Goal: Task Accomplishment & Management: Manage account settings

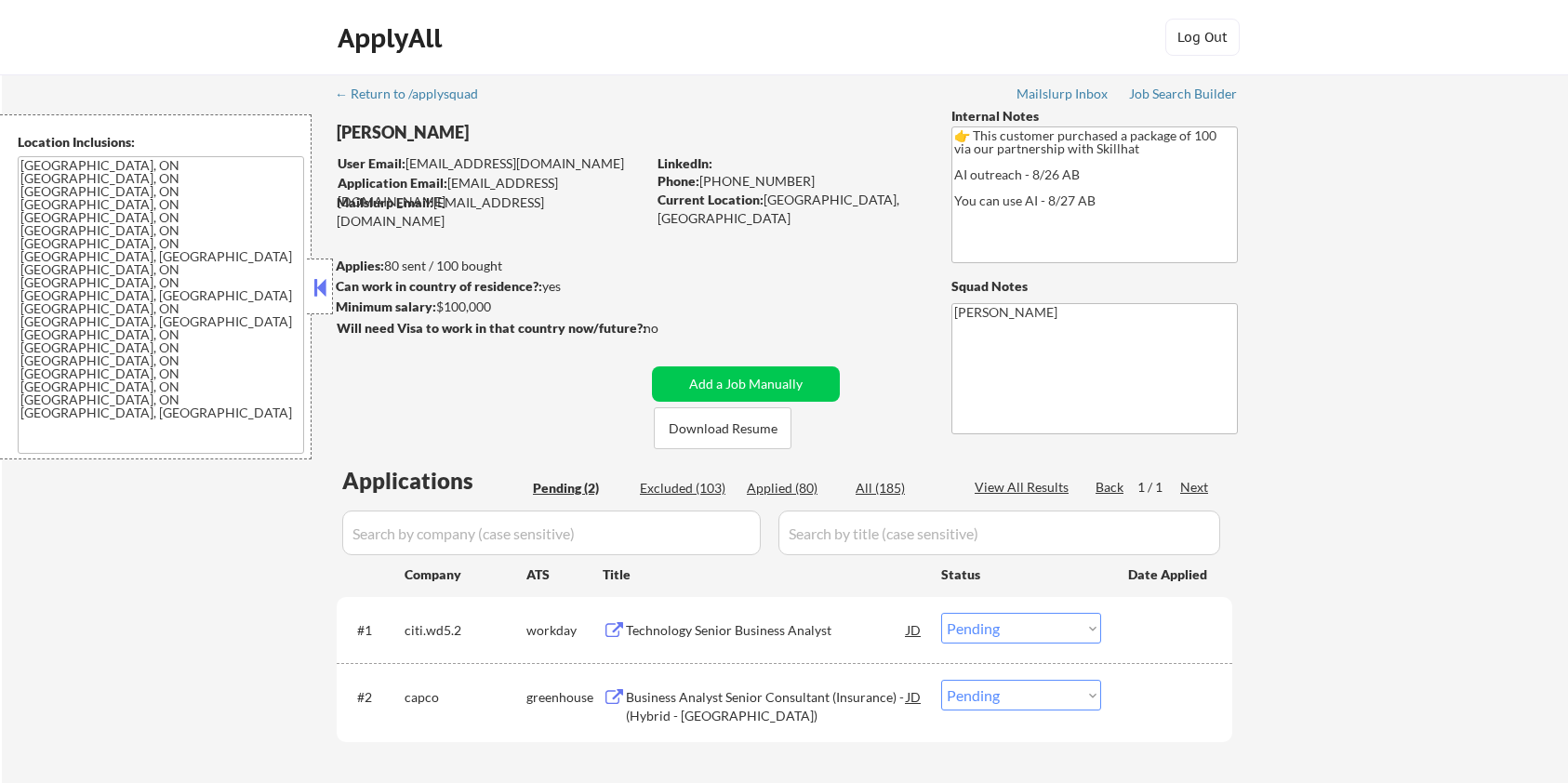
select select ""pending""
click at [718, 423] on button "Download Resume" at bounding box center [722, 428] width 138 height 42
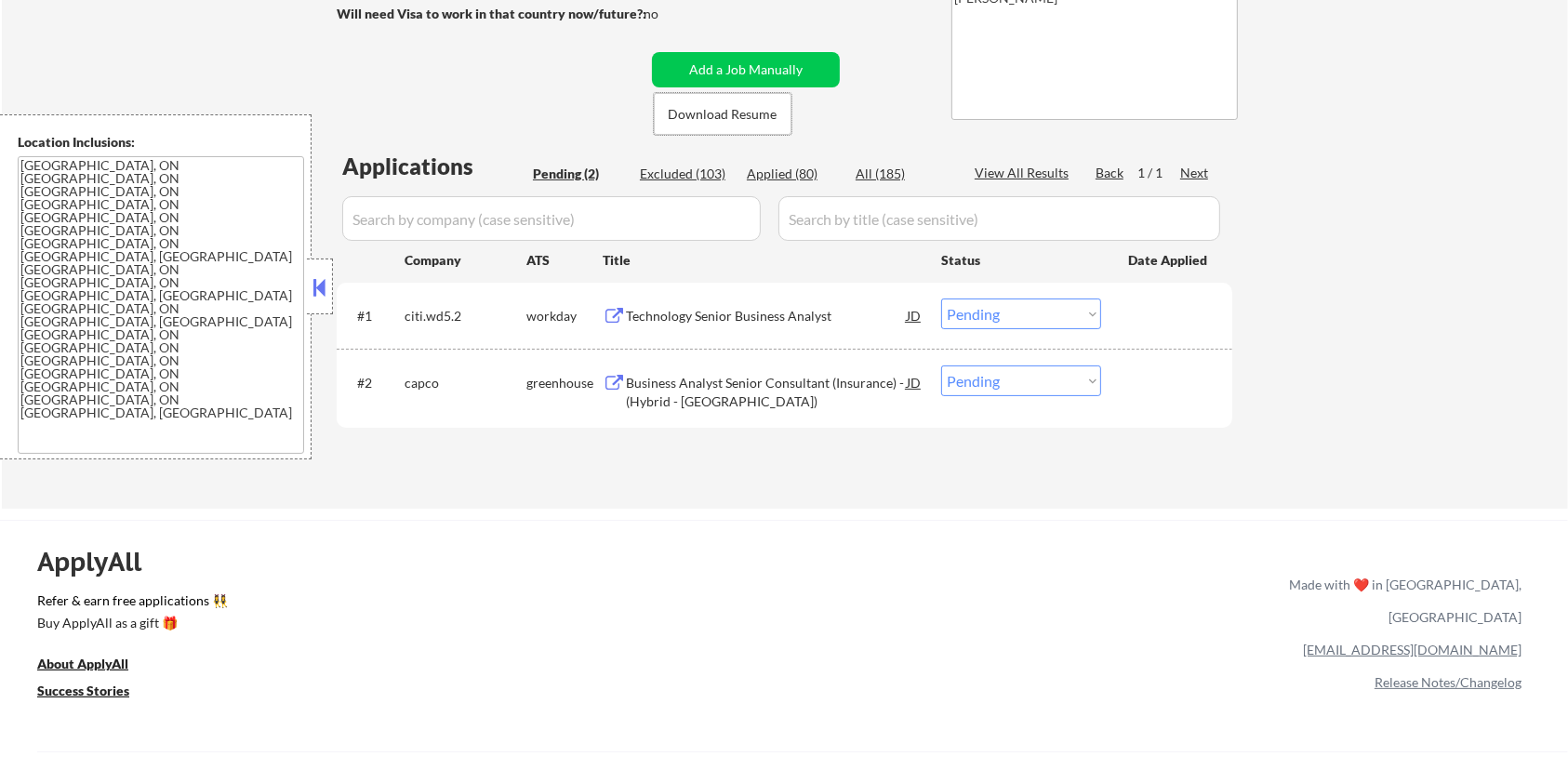
scroll to position [372, 0]
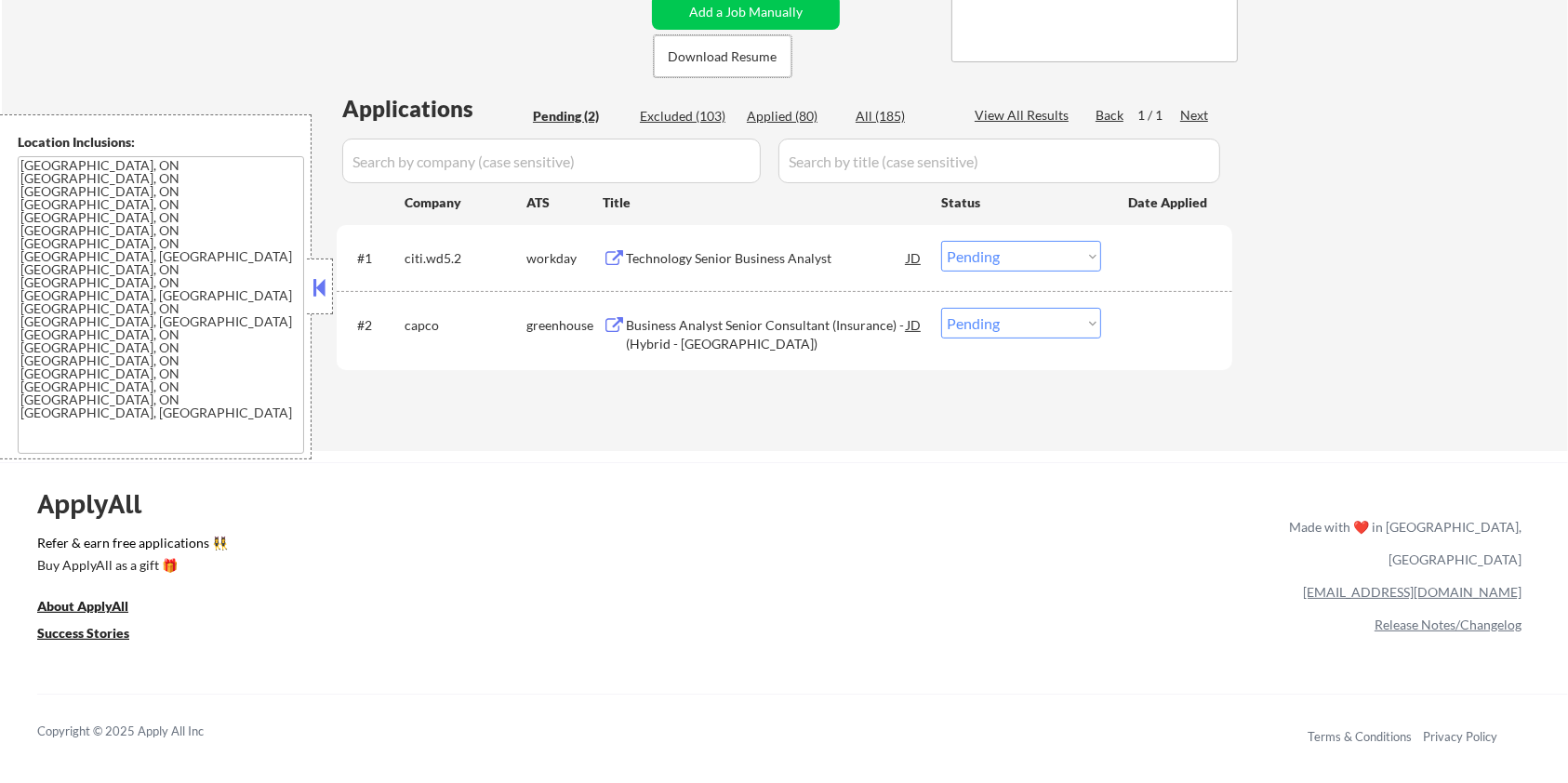
click at [735, 335] on div "Business Analyst Senior Consultant (Insurance) - (Hybrid - [GEOGRAPHIC_DATA])" at bounding box center [766, 334] width 280 height 36
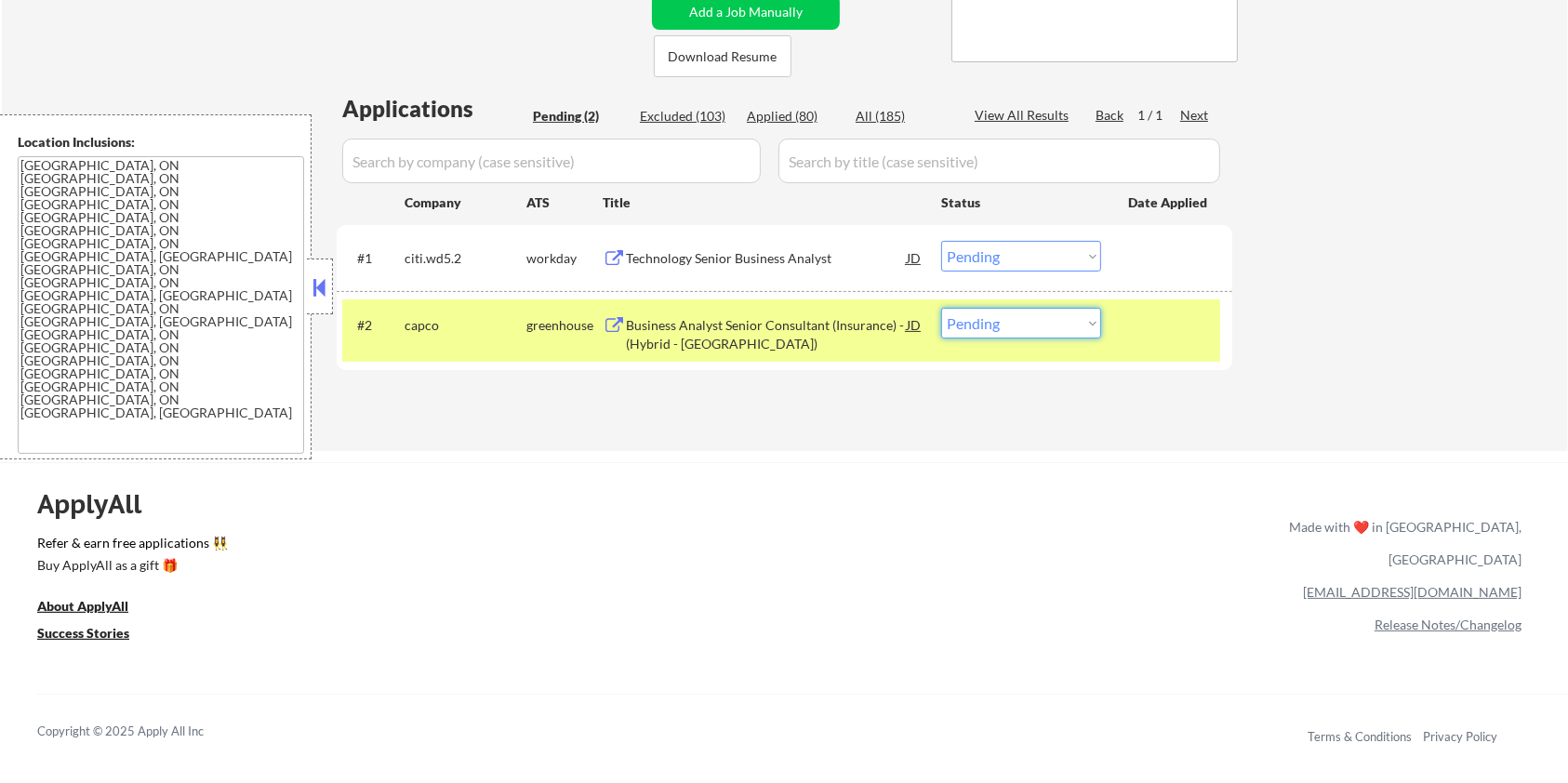
click at [1037, 319] on select "Choose an option... Pending Applied Excluded (Questions) Excluded (Expired) Exc…" at bounding box center [1021, 323] width 160 height 30
select select ""excluded__bad_match_""
click at [941, 308] on select "Choose an option... Pending Applied Excluded (Questions) Excluded (Expired) Exc…" at bounding box center [1021, 323] width 160 height 30
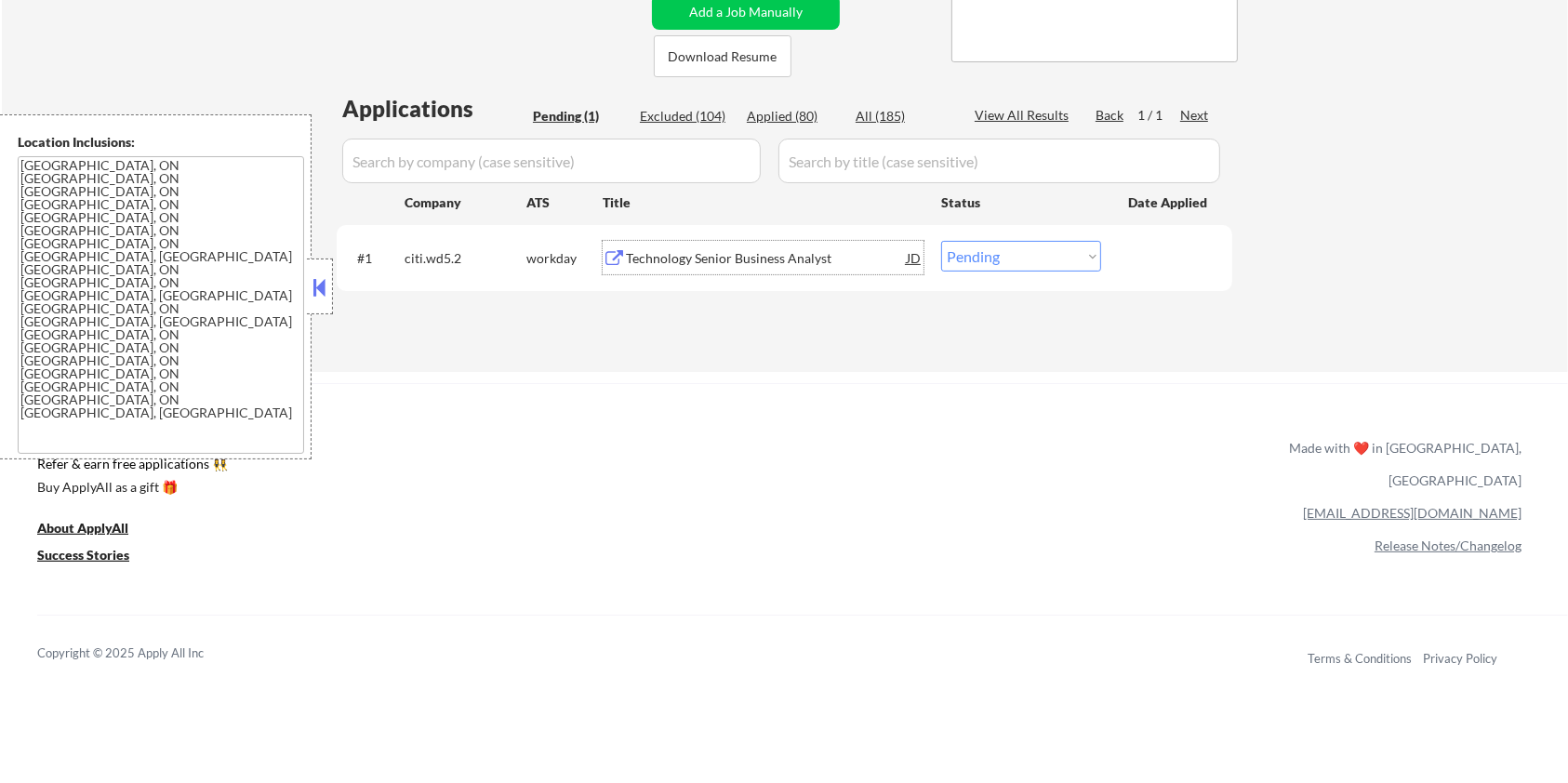
click at [683, 259] on div "Technology Senior Business Analyst" at bounding box center [766, 258] width 280 height 19
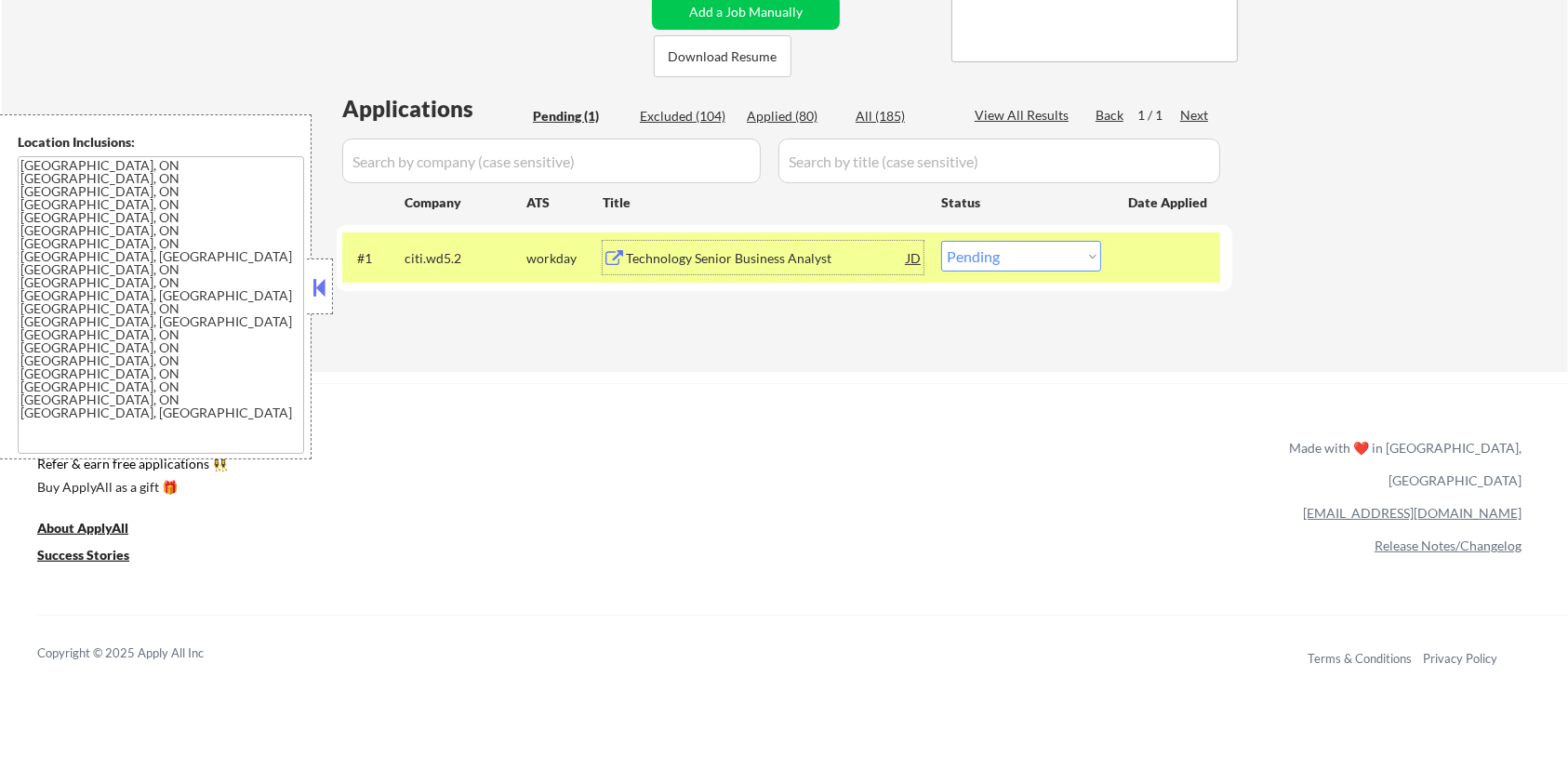
click at [1013, 257] on select "Choose an option... Pending Applied Excluded (Questions) Excluded (Expired) Exc…" at bounding box center [1021, 256] width 160 height 30
select select ""excluded__bad_match_""
click at [941, 241] on select "Choose an option... Pending Applied Excluded (Questions) Excluded (Expired) Exc…" at bounding box center [1021, 256] width 160 height 30
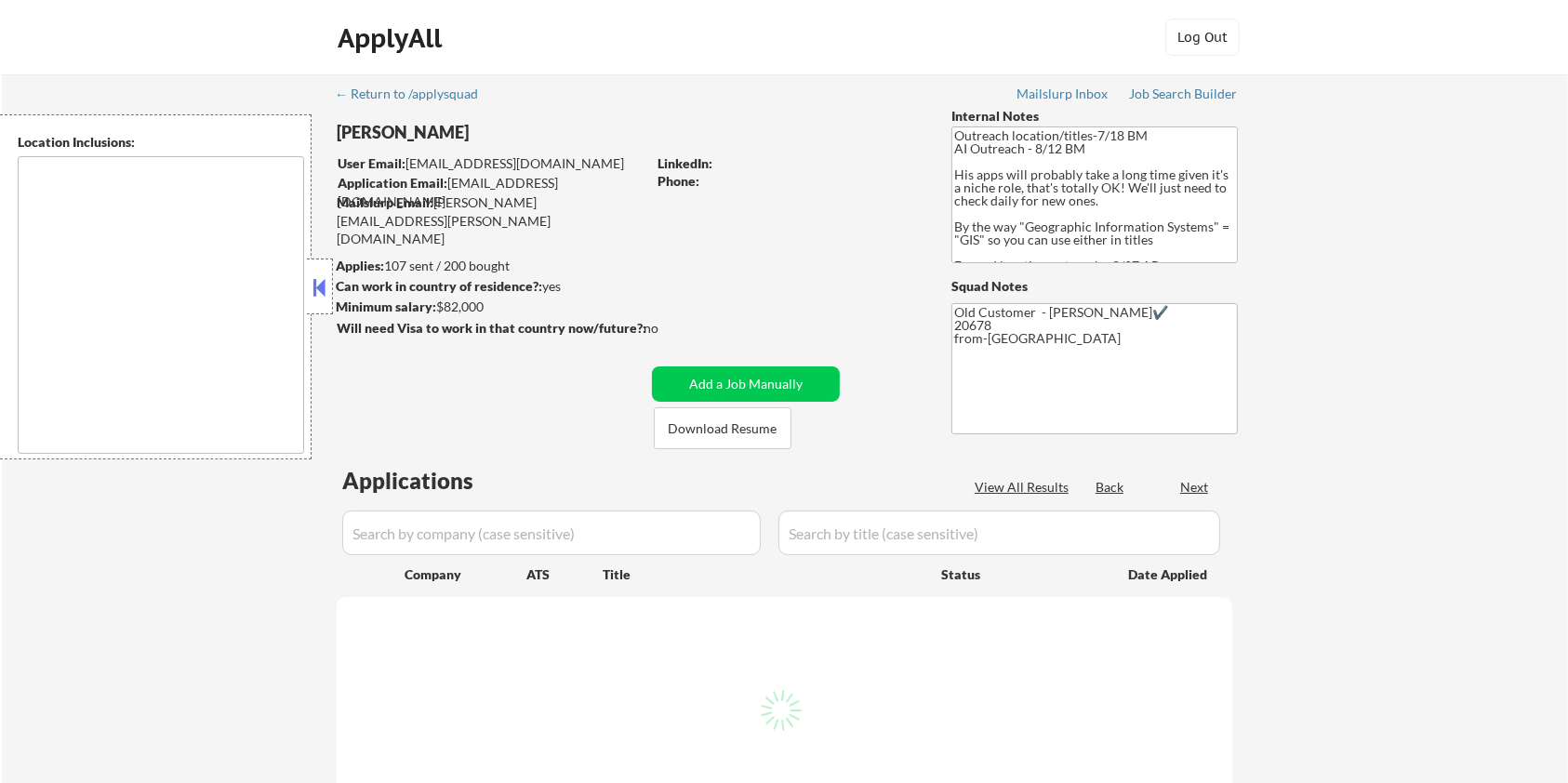
type textarea "Remote US Washington DC Baltimore MD Alexandria VA Arlington VA Chevy Chase MD …"
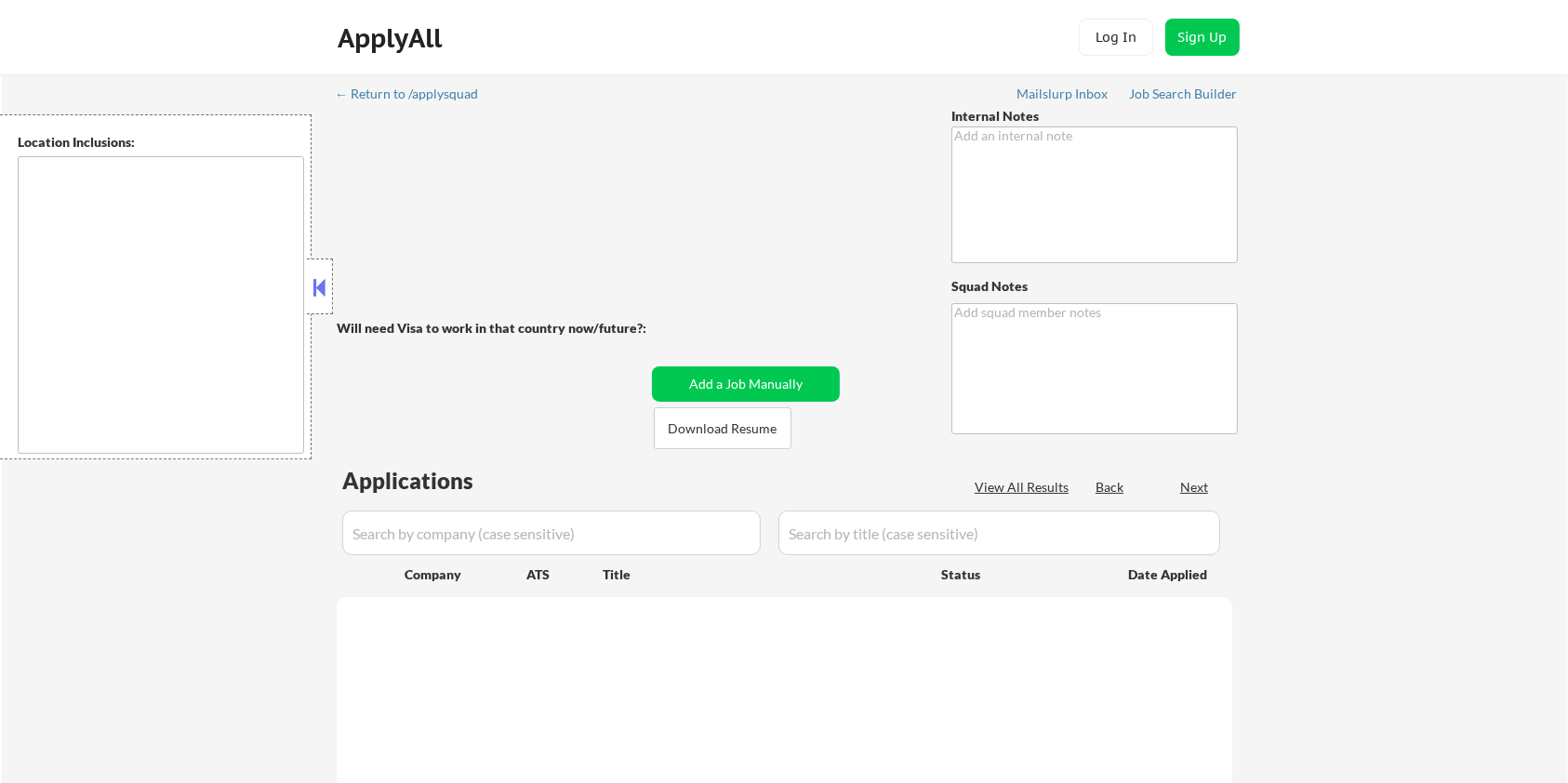
type textarea "You may spend up to 1hr/week manually finding Logistics roles that meet his loc…"
type textarea "Elilsa Mailslurp ✔️ 77002 from Kiezy"
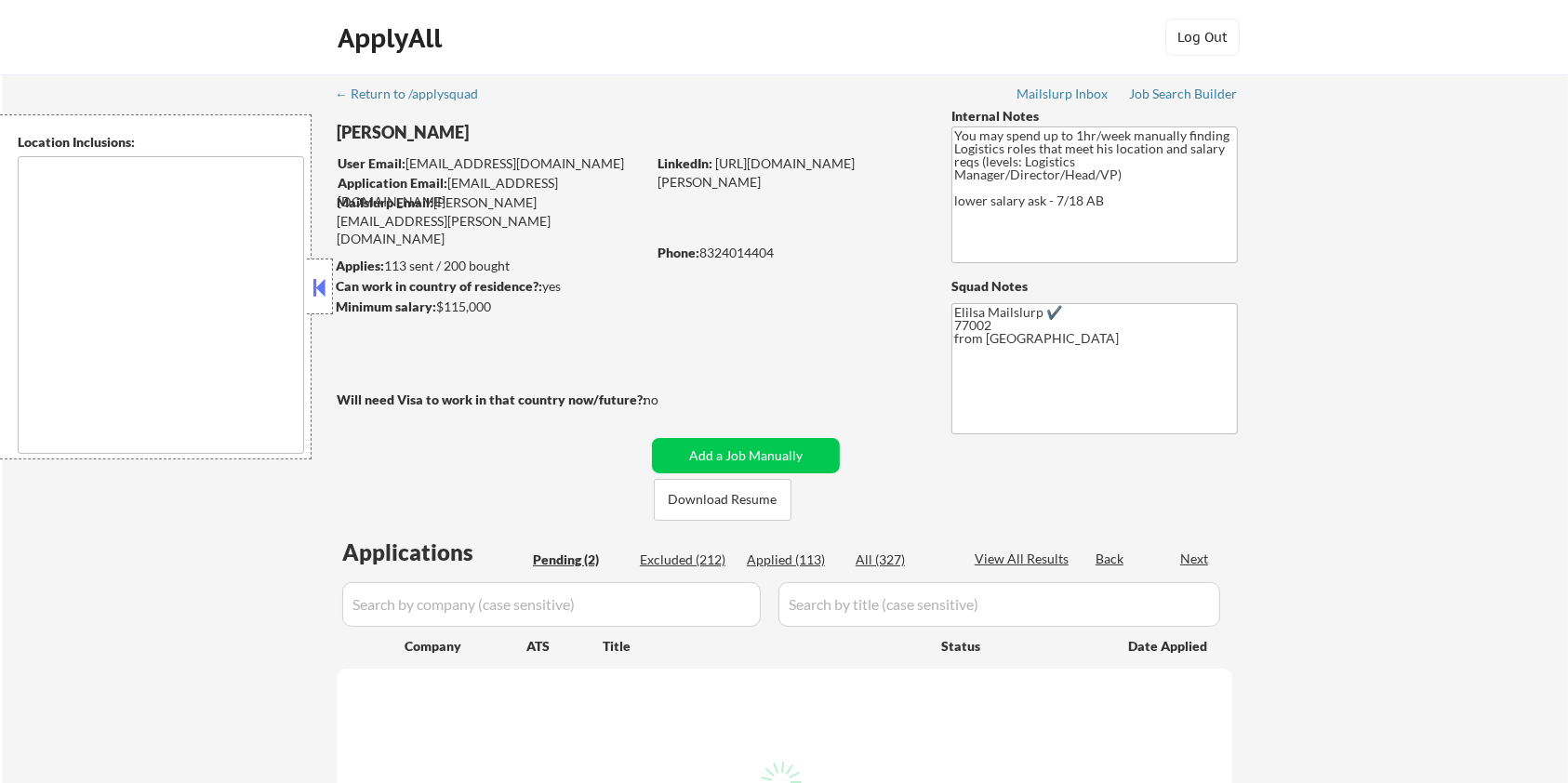
type textarea "Houston, TX Bellaire, TX West University Place, TX Southside Place, TX Hunters …"
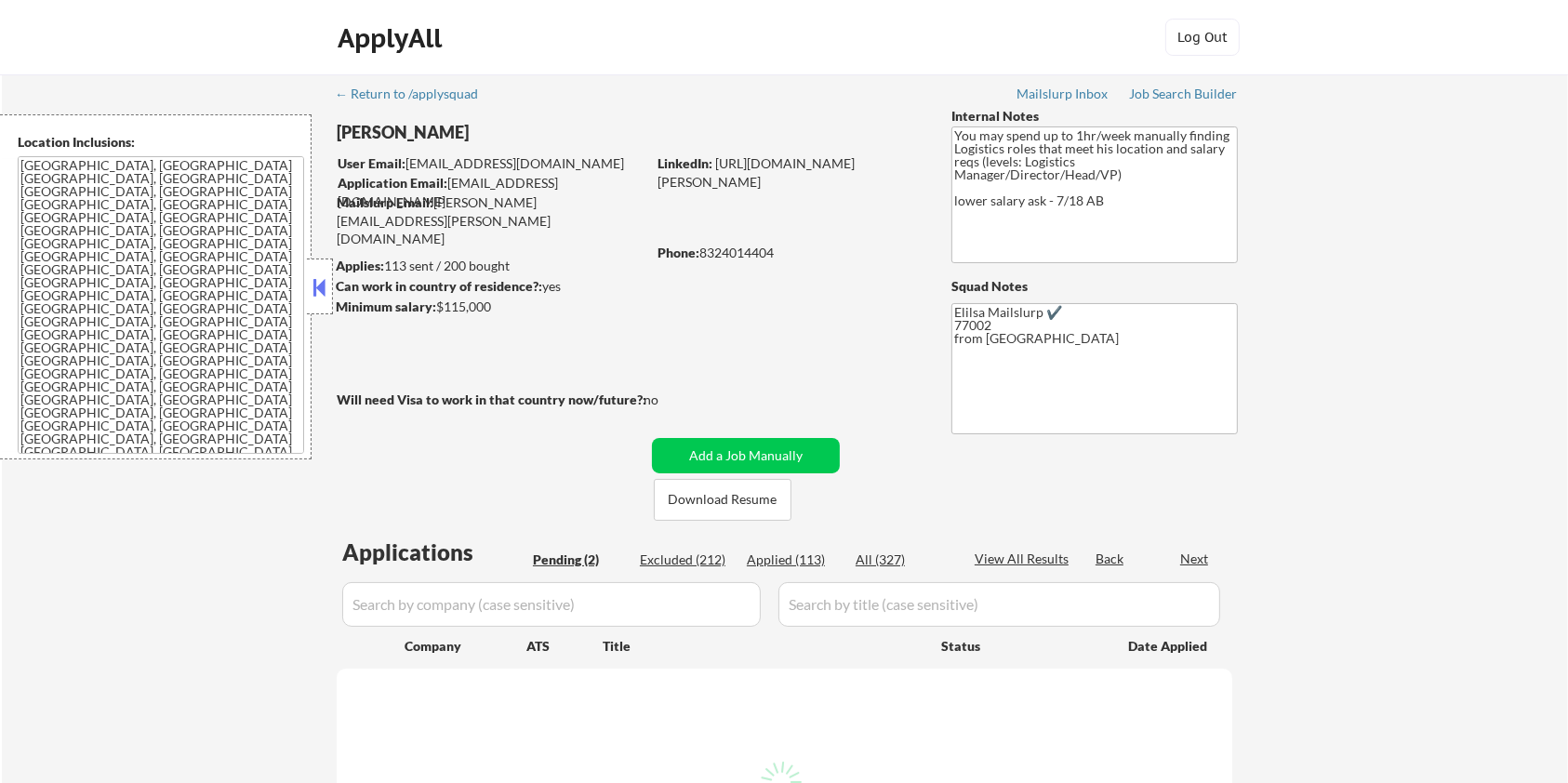
select select ""pending""
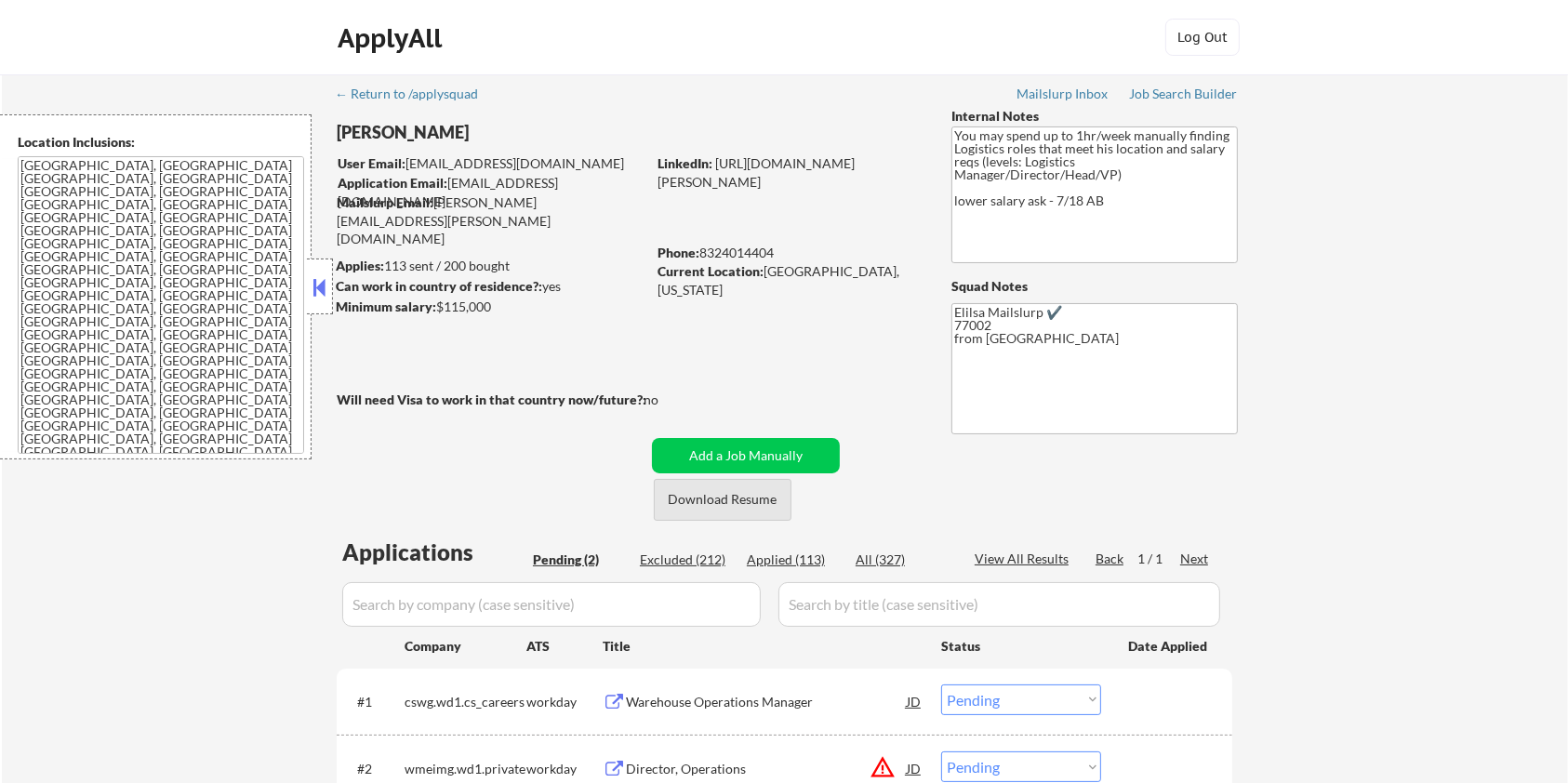
click at [744, 502] on button "Download Resume" at bounding box center [722, 500] width 138 height 42
click at [733, 496] on button "Download Resume" at bounding box center [722, 500] width 138 height 42
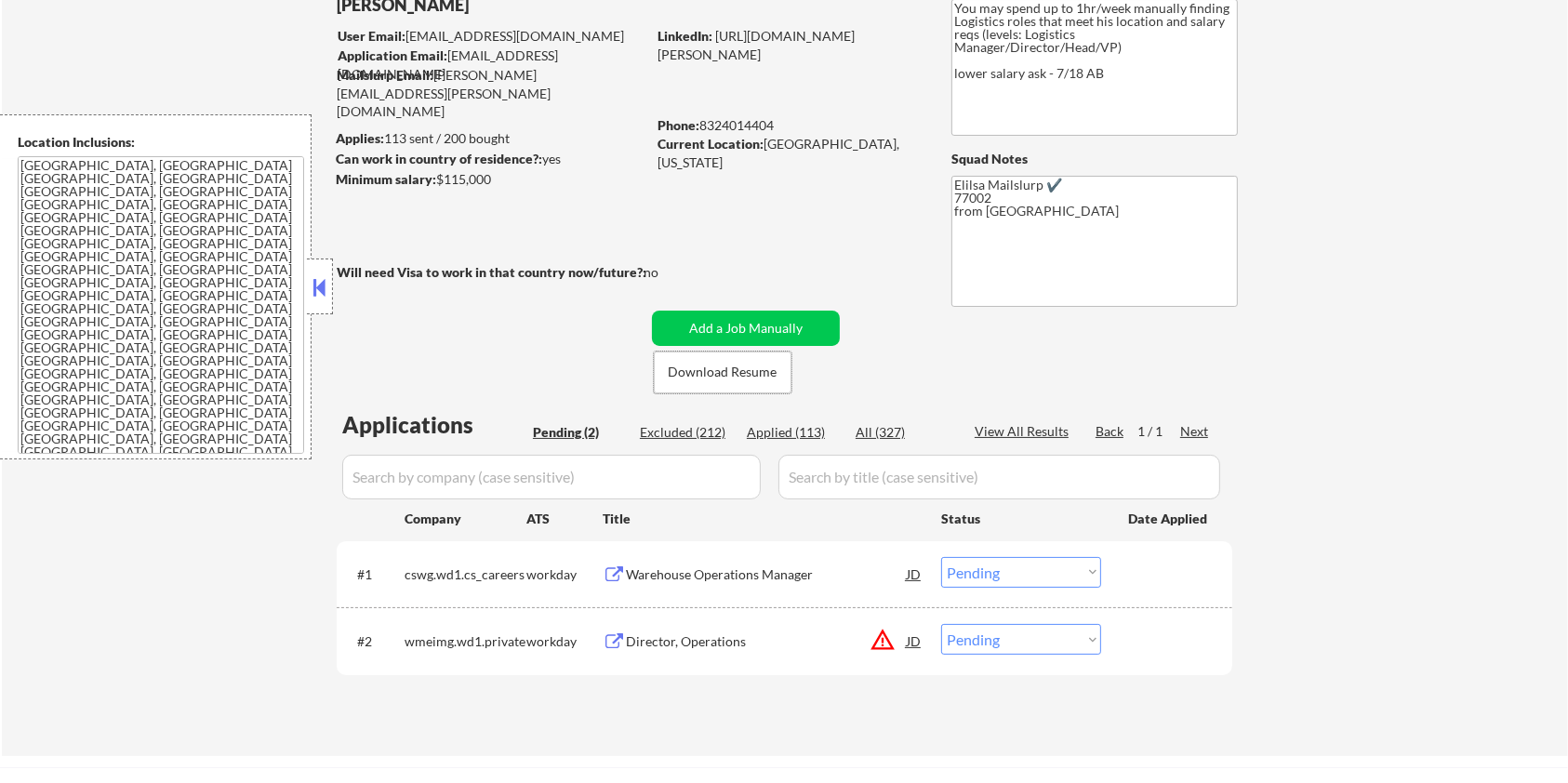
scroll to position [247, 0]
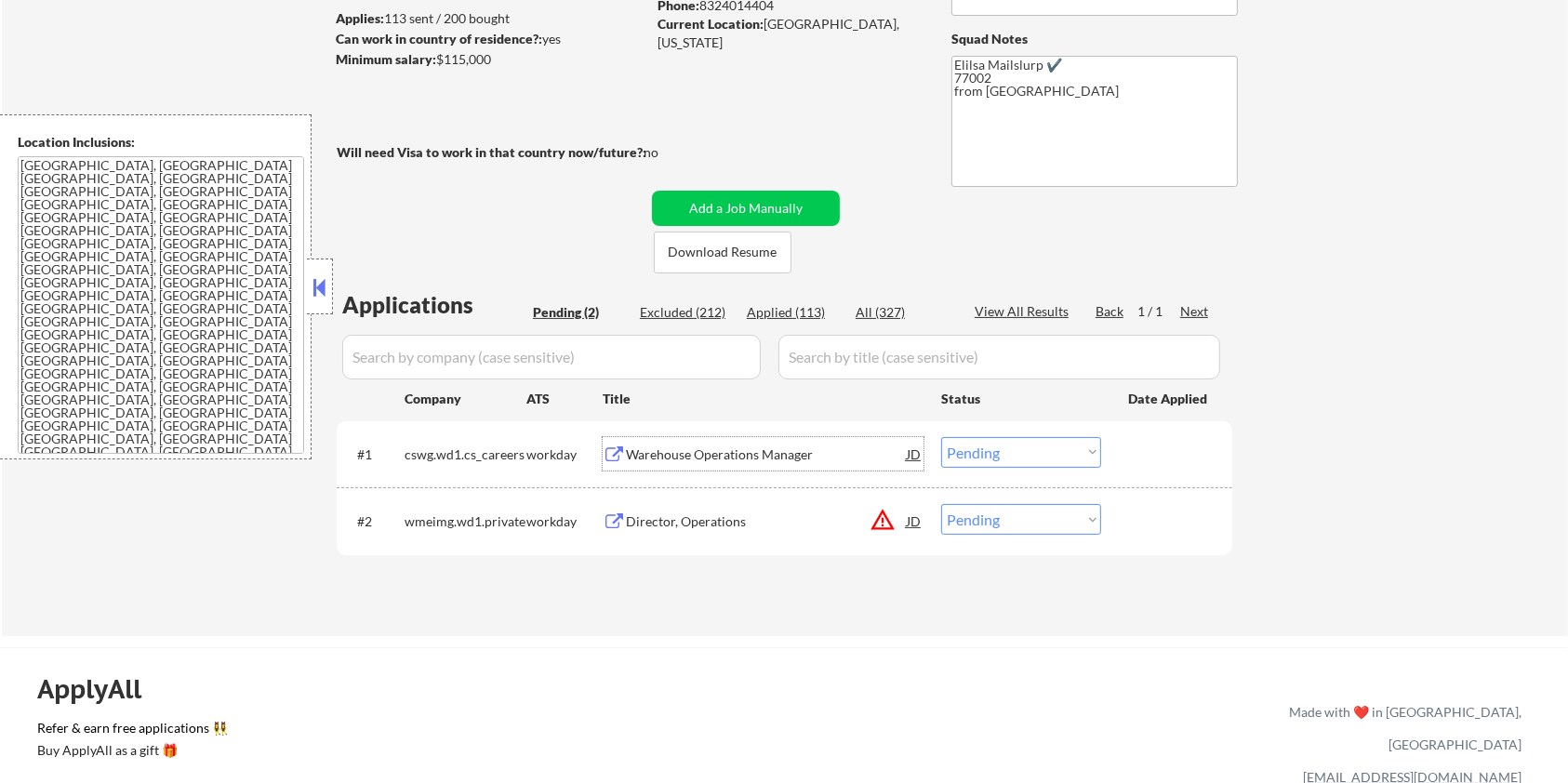
click at [674, 441] on div "Warehouse Operations Manager" at bounding box center [766, 454] width 280 height 33
